Goal: Navigation & Orientation: Understand site structure

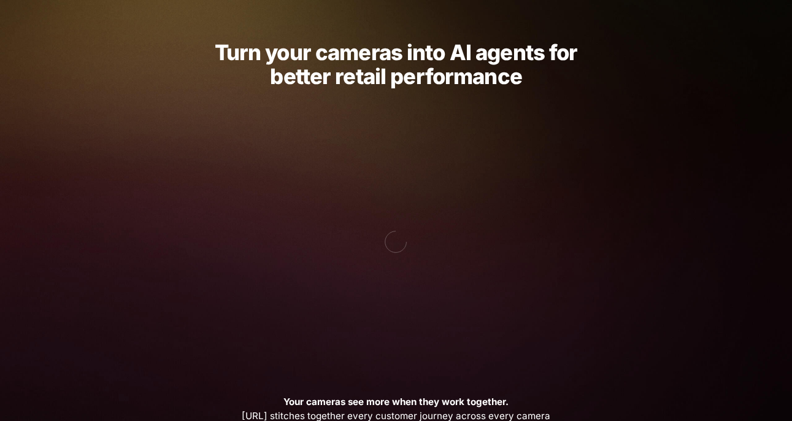
scroll to position [15, 0]
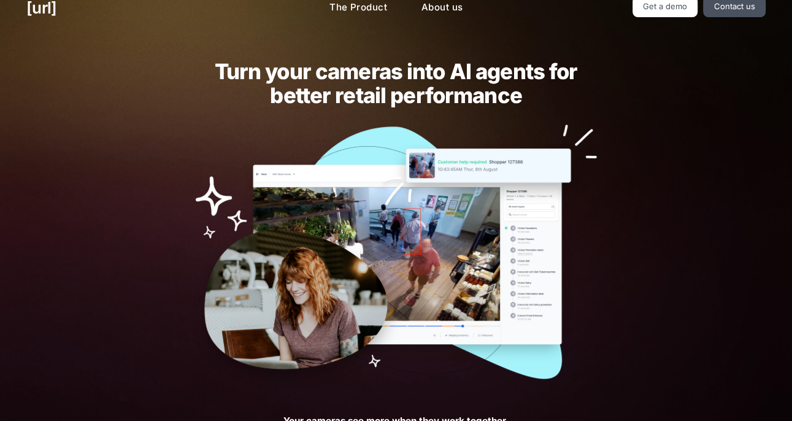
click at [764, 45] on div "Turn your cameras into AI agents for better retail performance Your cameras see…" at bounding box center [396, 399] width 792 height 737
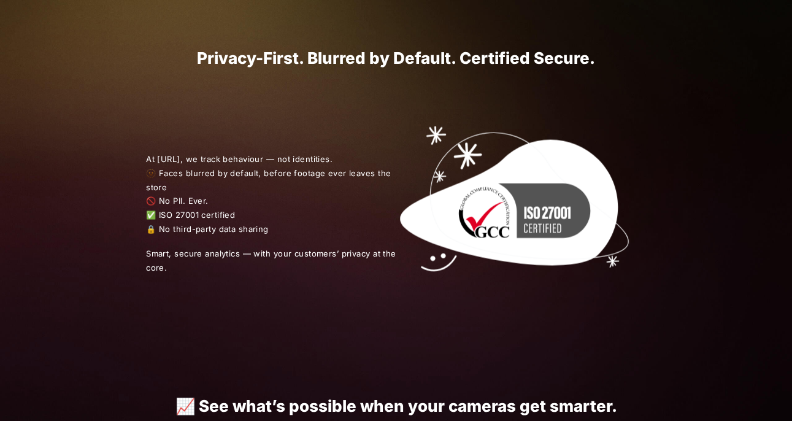
click at [637, 159] on img at bounding box center [521, 213] width 250 height 250
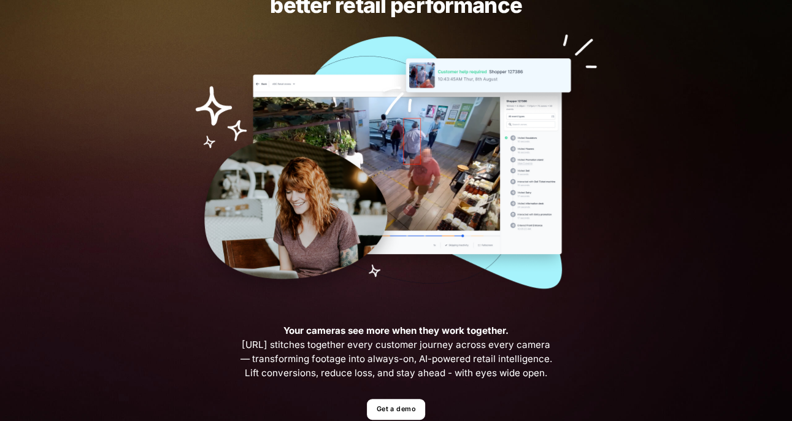
scroll to position [0, 0]
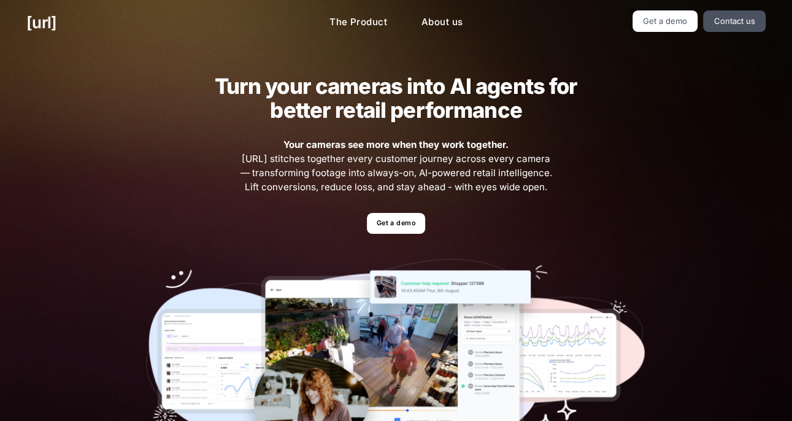
click at [454, 19] on link "About us" at bounding box center [442, 22] width 61 height 24
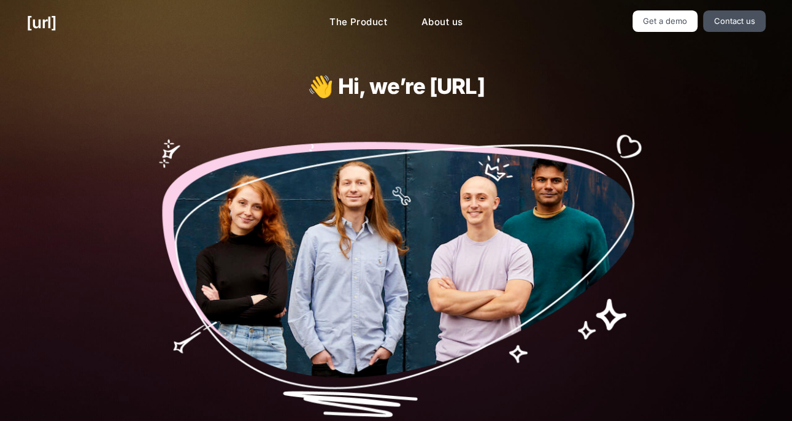
click at [391, 16] on link "The Product" at bounding box center [358, 22] width 77 height 24
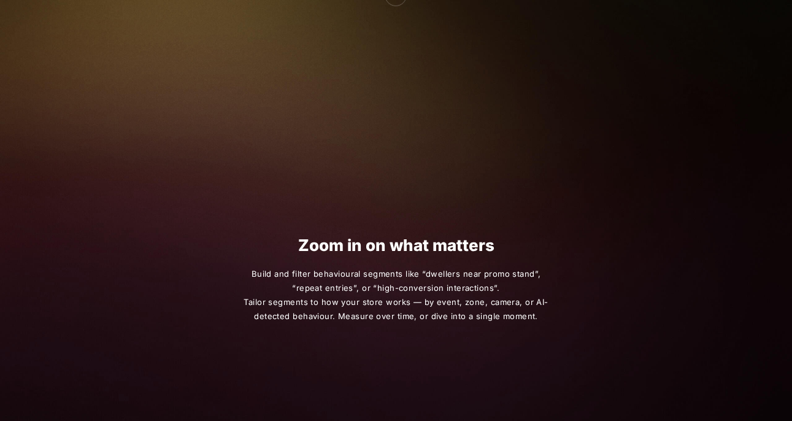
scroll to position [670, 0]
